Goal: Transaction & Acquisition: Purchase product/service

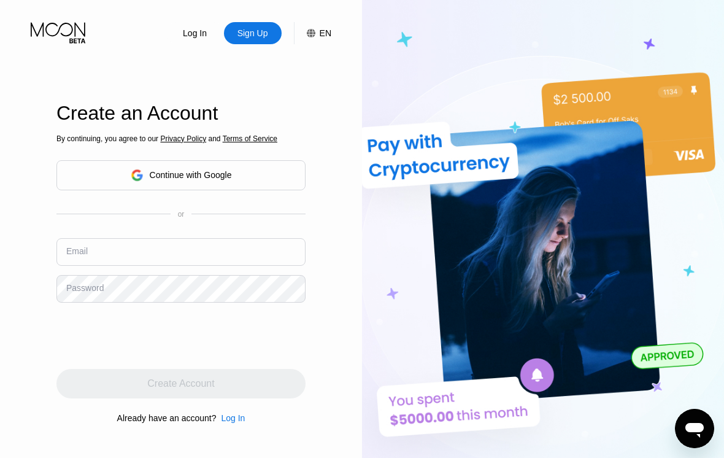
click at [200, 180] on div "Continue with Google" at bounding box center [191, 175] width 82 height 10
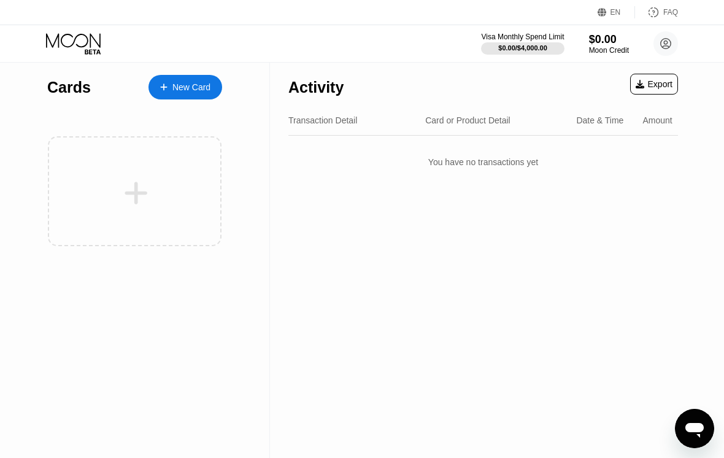
click at [184, 84] on div "New Card" at bounding box center [191, 87] width 38 height 10
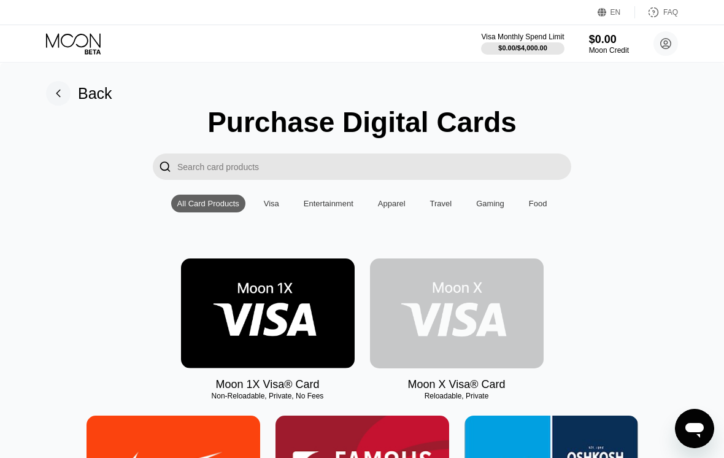
click at [469, 331] on img at bounding box center [457, 313] width 174 height 110
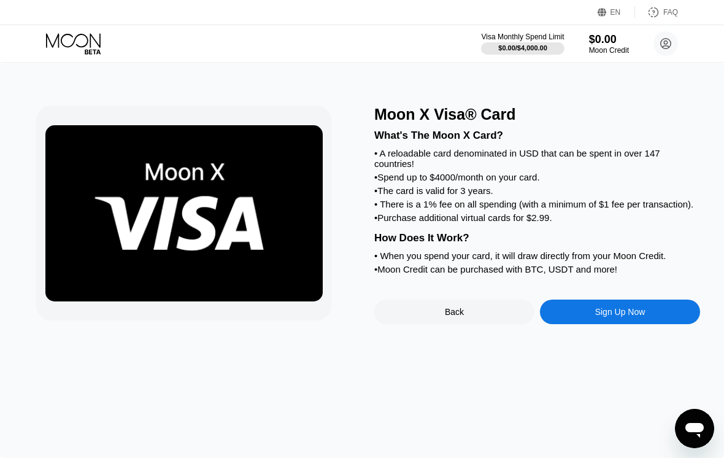
click at [606, 317] on div "Sign Up Now" at bounding box center [620, 312] width 50 height 10
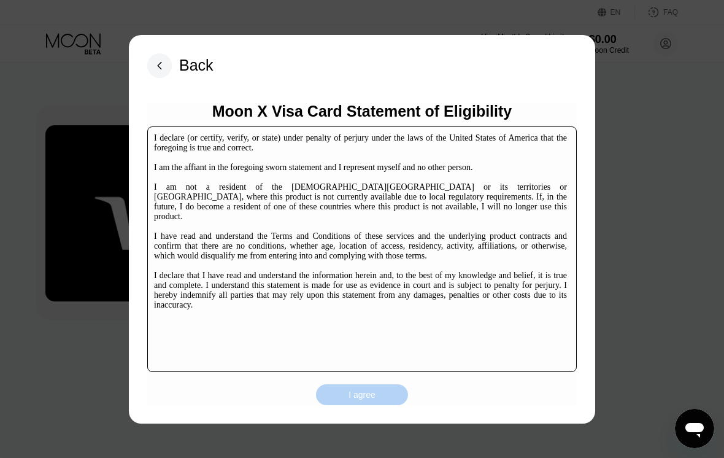
click at [377, 394] on div "I agree" at bounding box center [362, 394] width 92 height 21
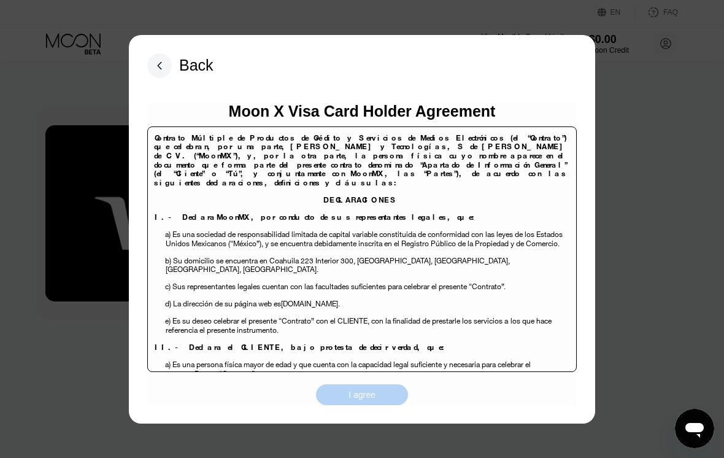
click at [373, 402] on div "I agree" at bounding box center [362, 394] width 92 height 21
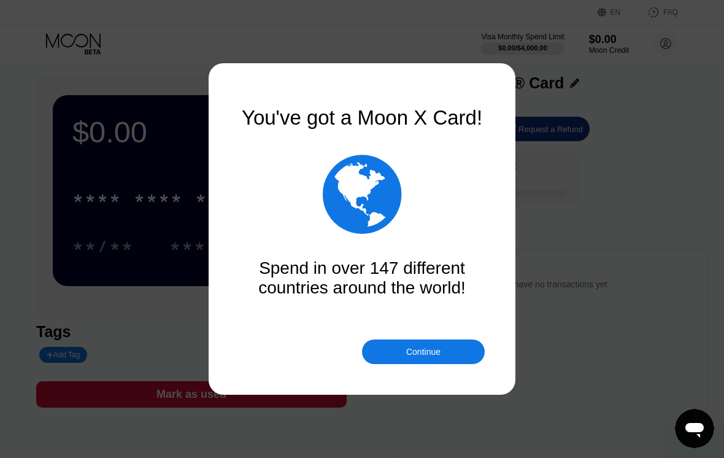
scroll to position [10, 0]
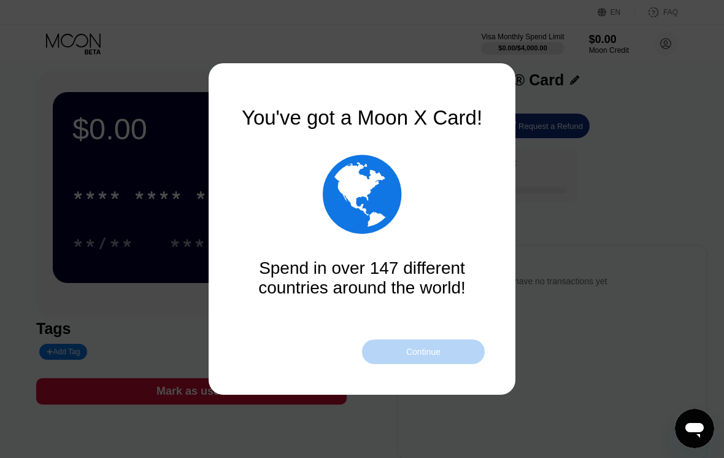
click at [428, 357] on div "Continue" at bounding box center [423, 351] width 123 height 25
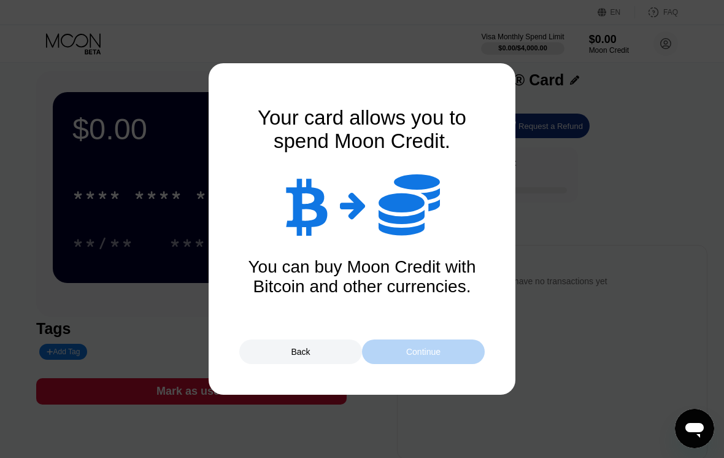
click at [428, 357] on div "Continue" at bounding box center [423, 351] width 123 height 25
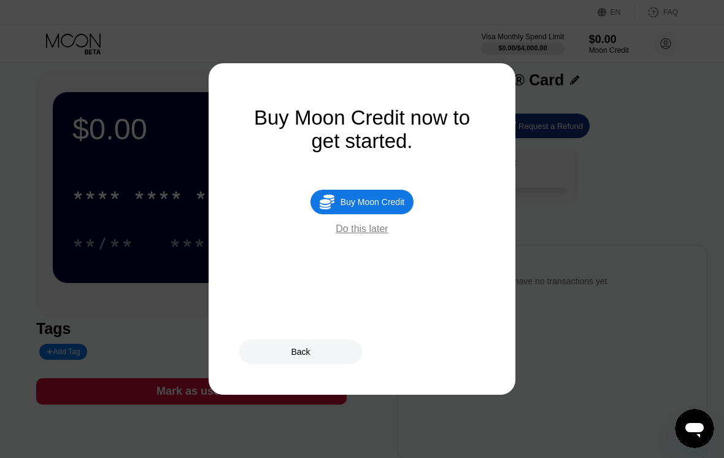
click at [366, 207] on div "Buy Moon Credit" at bounding box center [372, 202] width 64 height 10
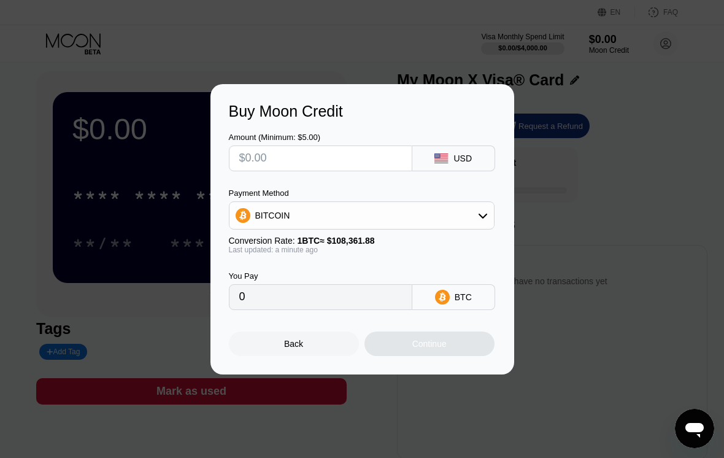
click at [386, 223] on div "BITCOIN" at bounding box center [361, 215] width 264 height 25
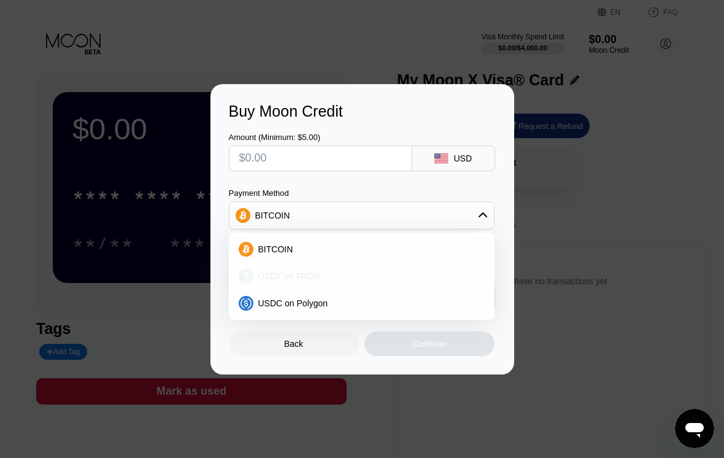
click at [296, 278] on span "USDT on TRON" at bounding box center [289, 276] width 62 height 10
type input "0.00"
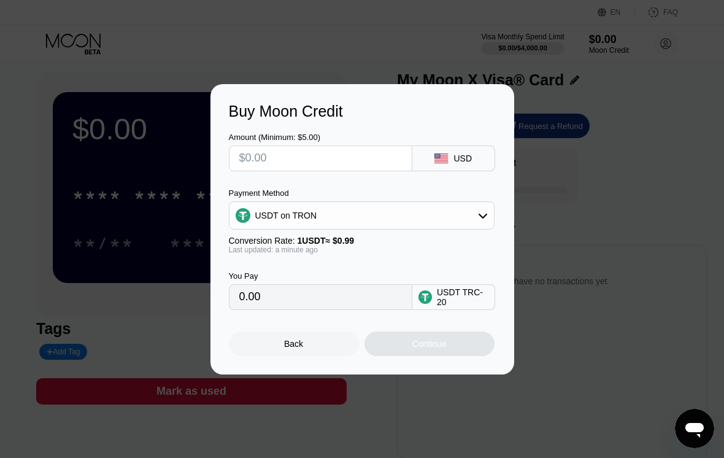
scroll to position [10, 0]
click at [305, 156] on input "text" at bounding box center [320, 158] width 163 height 25
click at [418, 220] on div "USDT on TRON" at bounding box center [361, 215] width 264 height 25
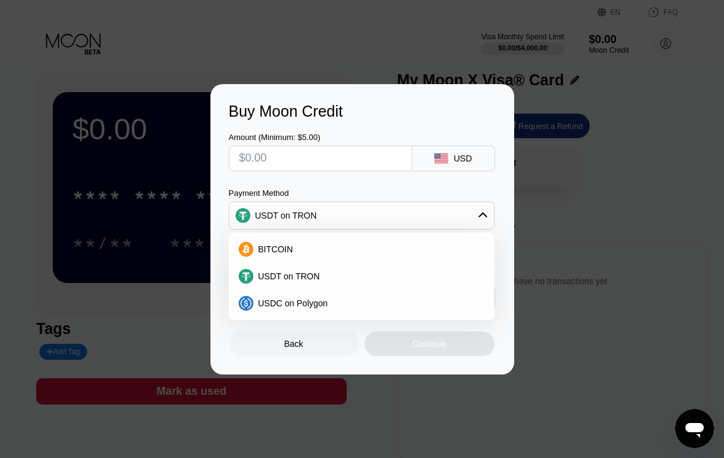
scroll to position [10, 0]
click at [299, 353] on div "Back" at bounding box center [294, 343] width 130 height 25
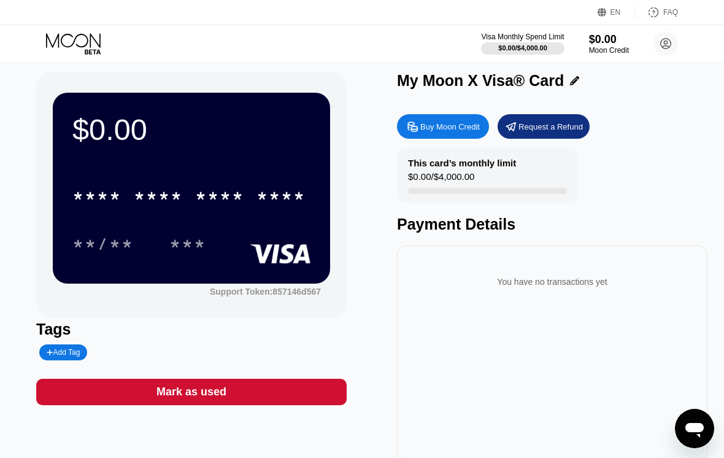
scroll to position [0, 0]
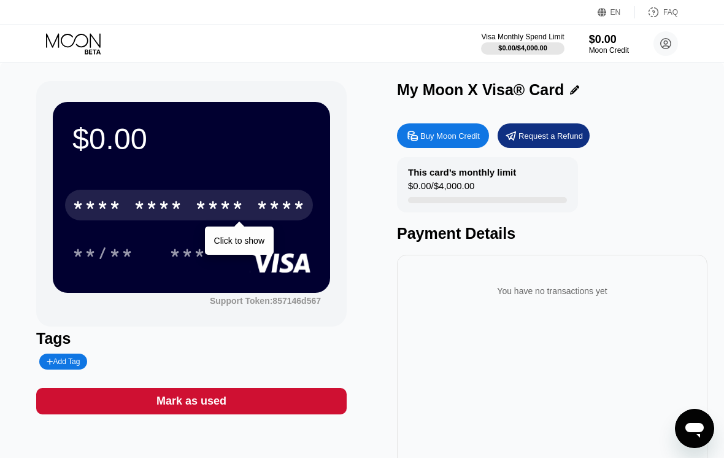
click at [180, 211] on div "* * * *" at bounding box center [158, 207] width 49 height 20
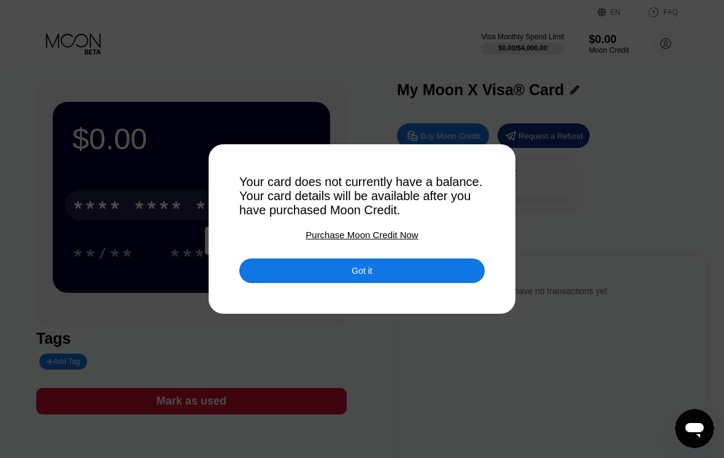
click at [374, 282] on div "Got it" at bounding box center [361, 270] width 245 height 25
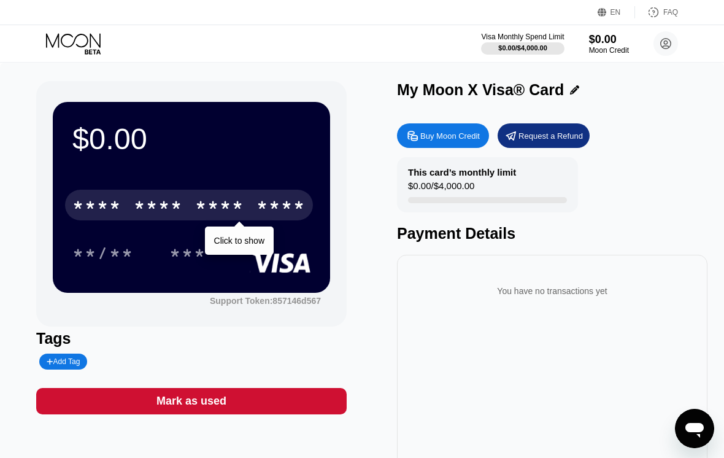
click at [217, 201] on div "* * * *" at bounding box center [219, 207] width 49 height 20
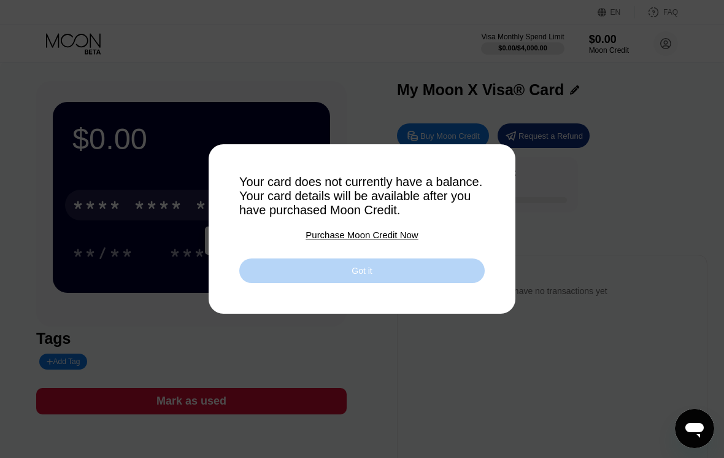
click at [337, 281] on div "Got it" at bounding box center [361, 270] width 245 height 25
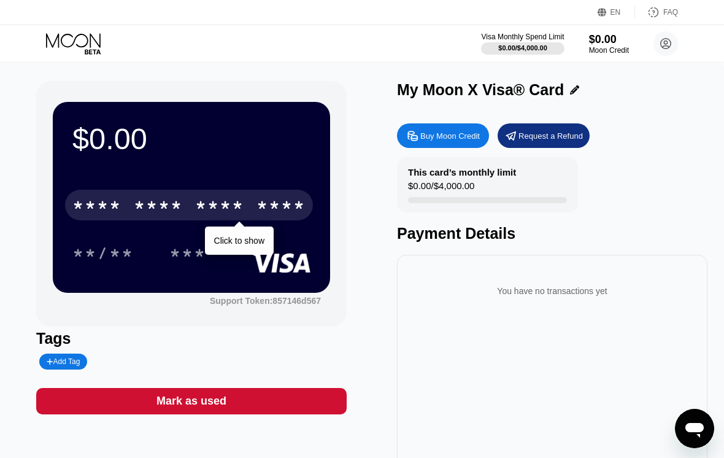
click at [214, 240] on div "***" at bounding box center [196, 252] width 55 height 31
click at [237, 246] on div "**/** ***" at bounding box center [191, 252] width 238 height 31
click at [195, 209] on div "* * * *" at bounding box center [219, 207] width 49 height 20
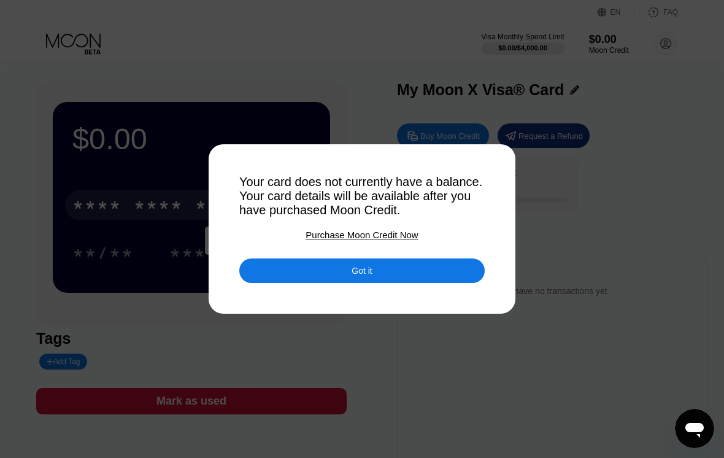
click at [358, 276] on div "Got it" at bounding box center [361, 270] width 20 height 11
